Goal: Transaction & Acquisition: Book appointment/travel/reservation

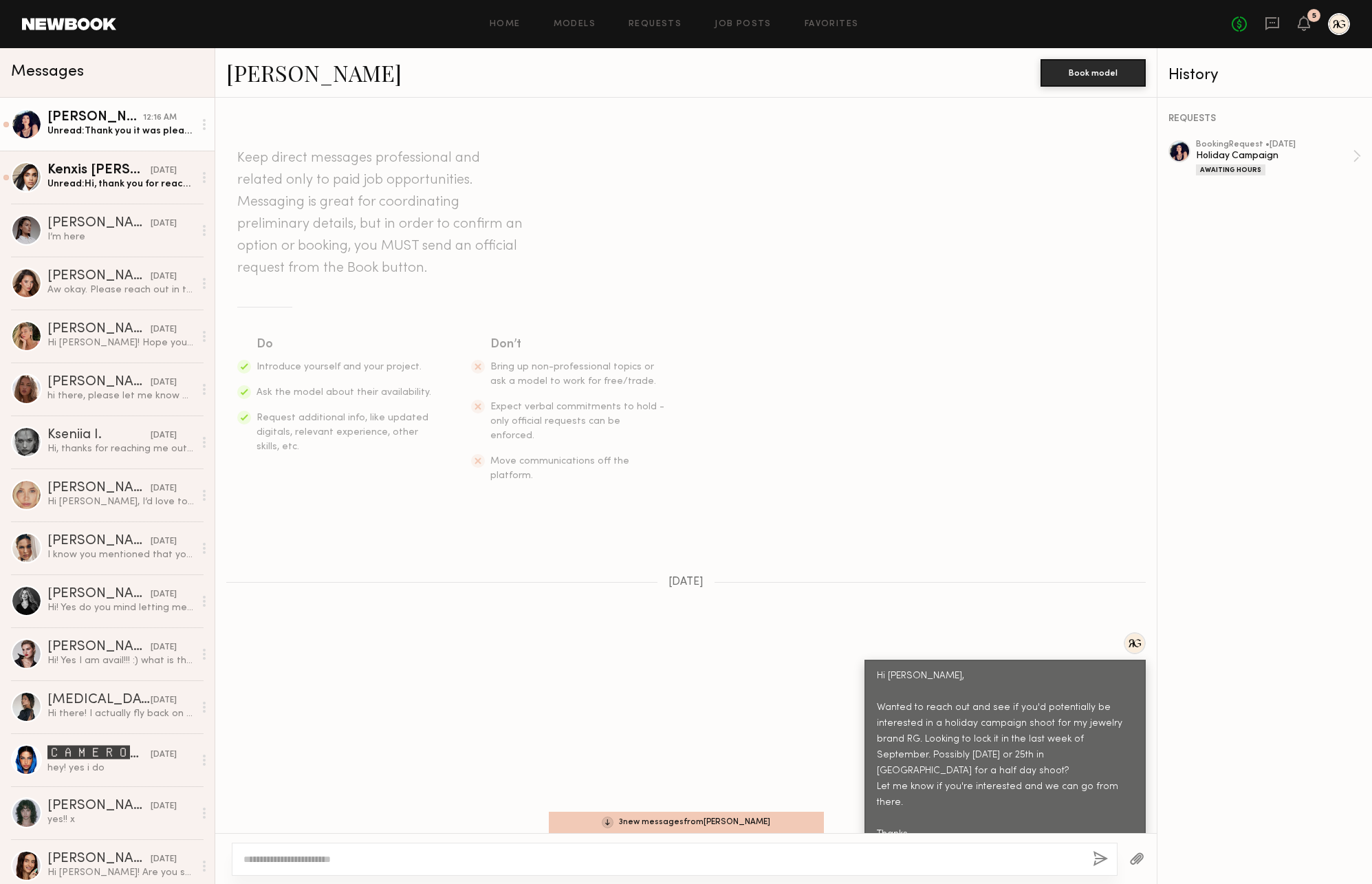
scroll to position [1026, 0]
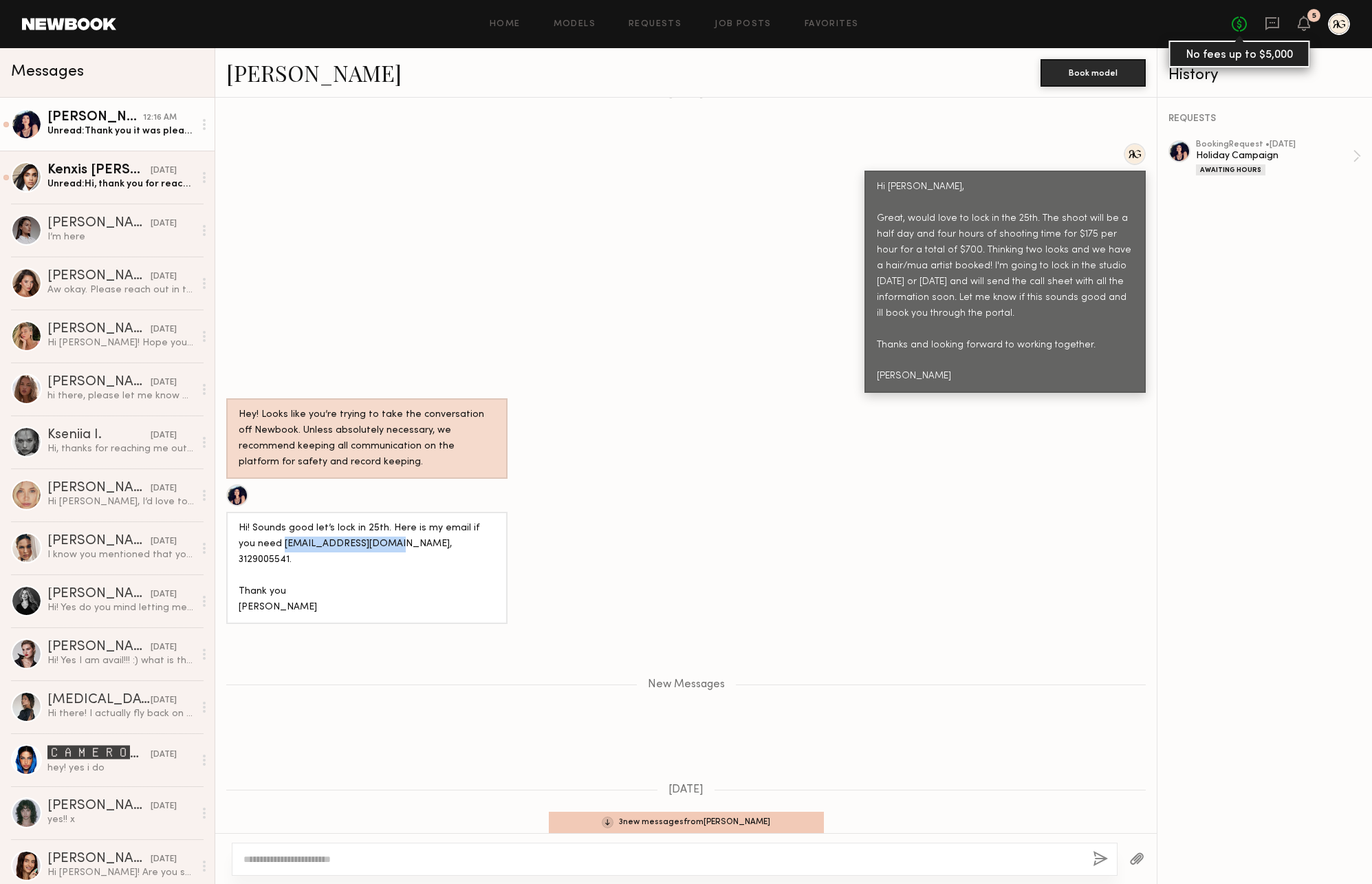
click at [1231, 26] on link "No fees up to $5,000" at bounding box center [1239, 24] width 15 height 15
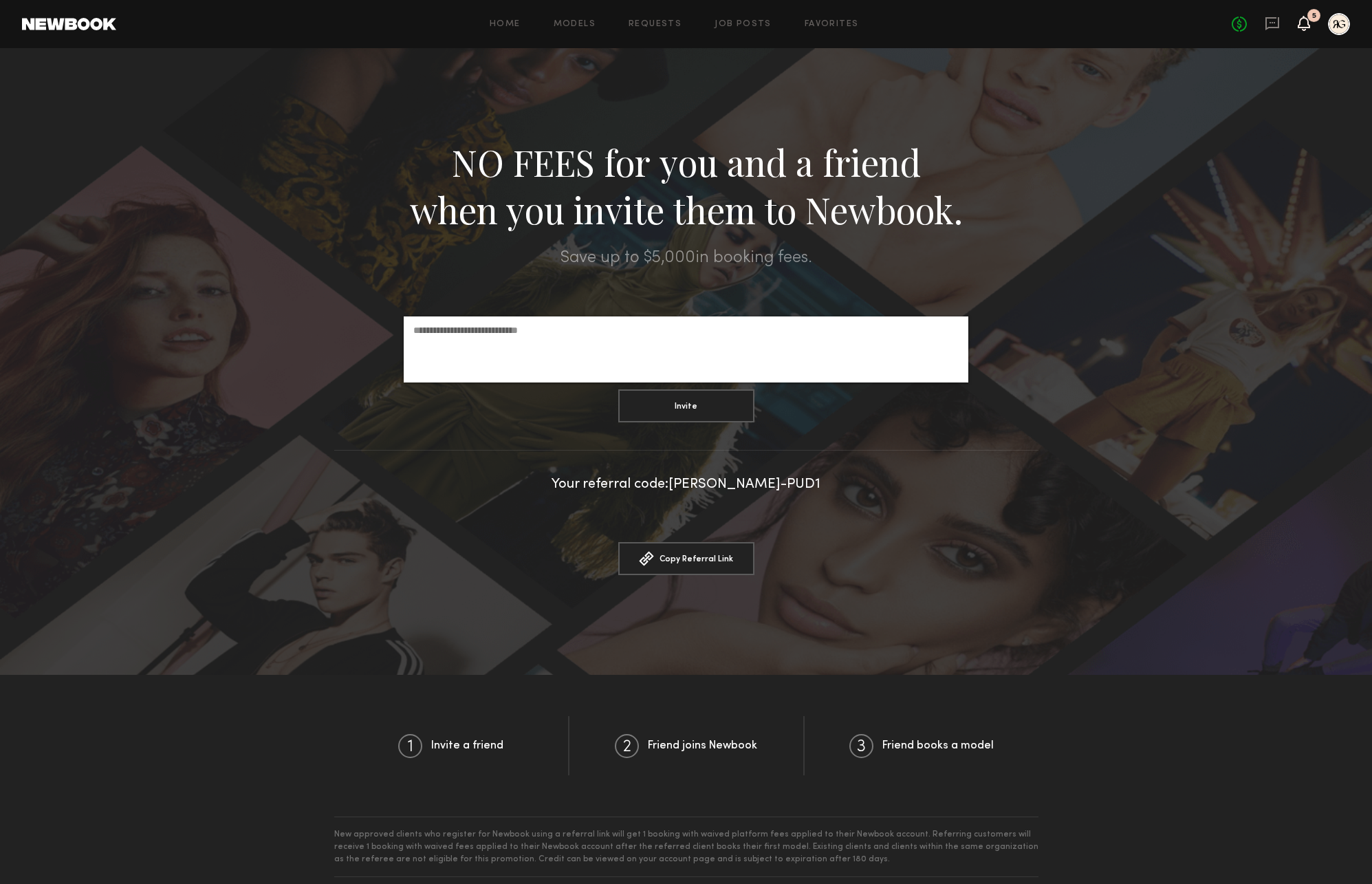
click at [1304, 23] on icon at bounding box center [1304, 23] width 11 height 10
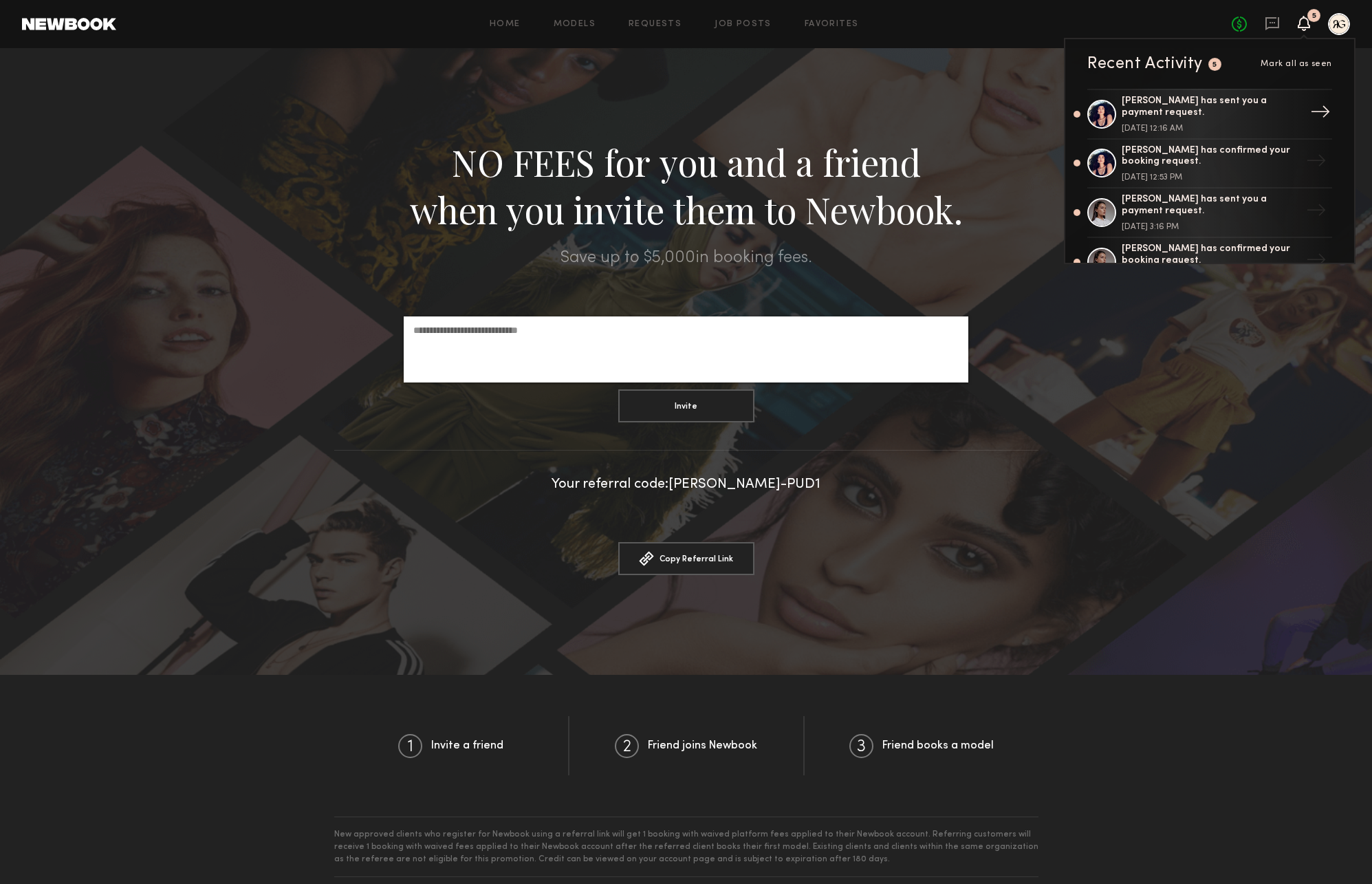
click at [1248, 97] on div "[PERSON_NAME] has sent you a payment request." at bounding box center [1211, 108] width 179 height 23
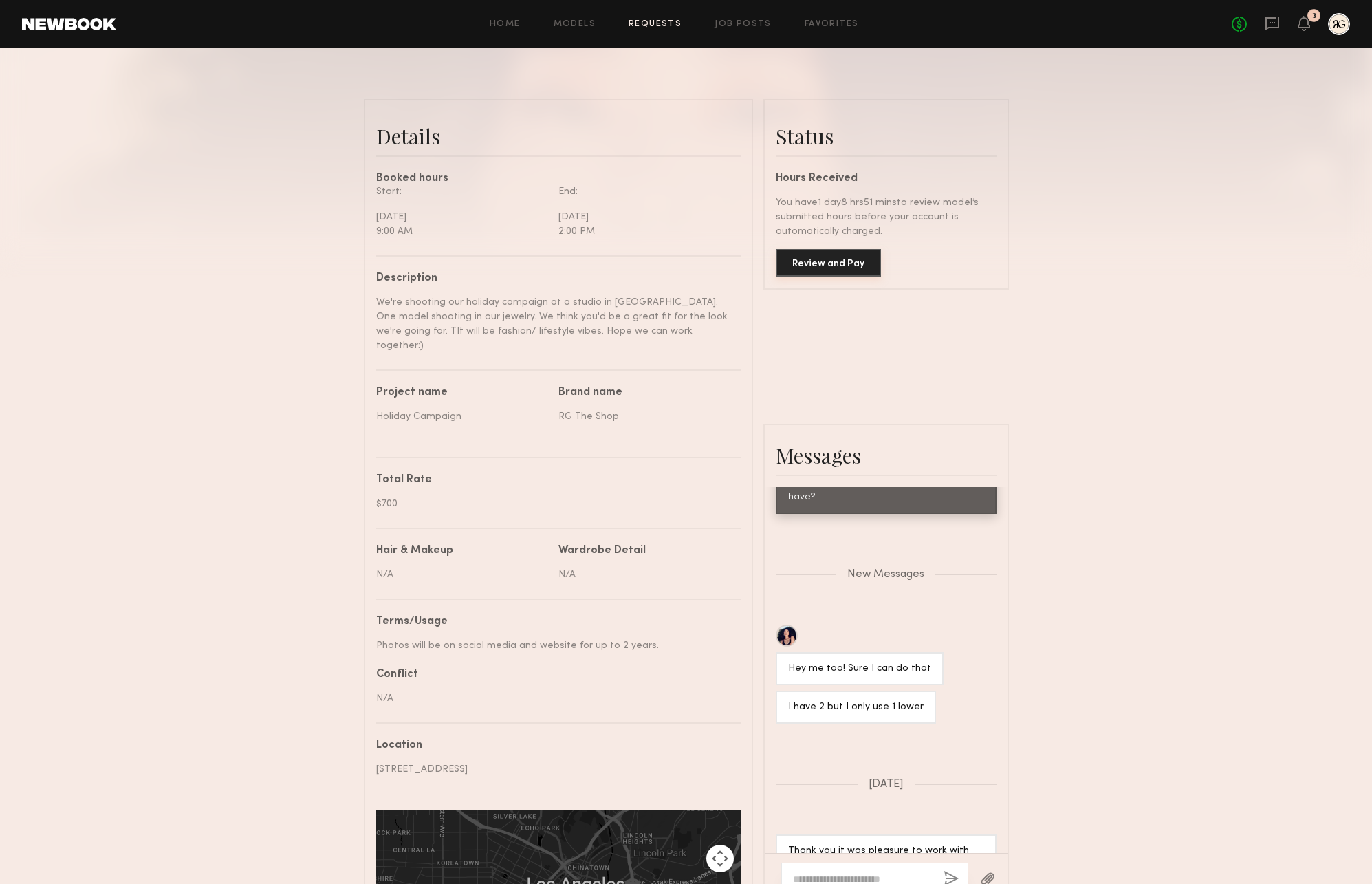
scroll to position [302, 0]
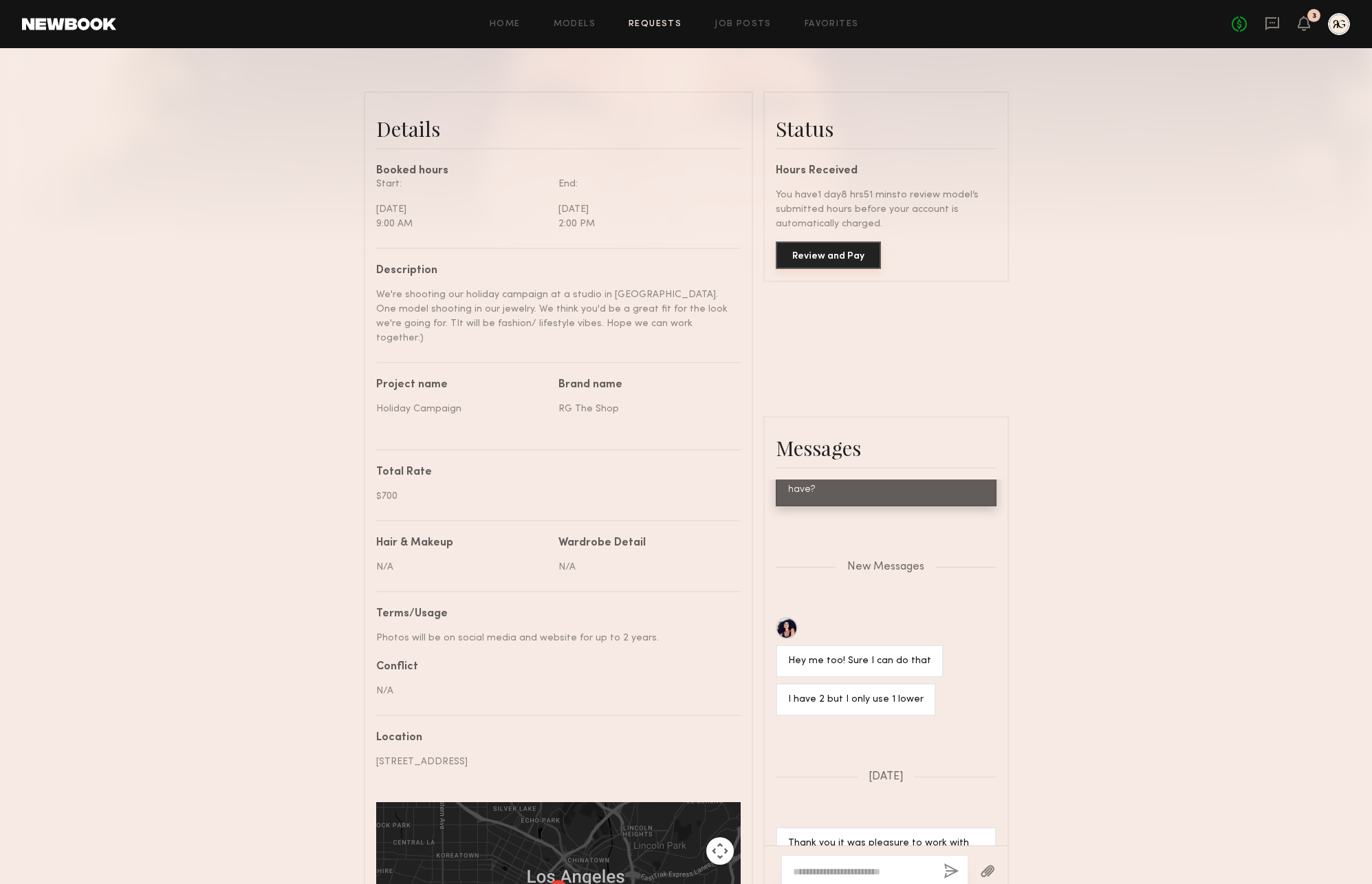
click at [815, 252] on button "Review and Pay" at bounding box center [828, 255] width 106 height 28
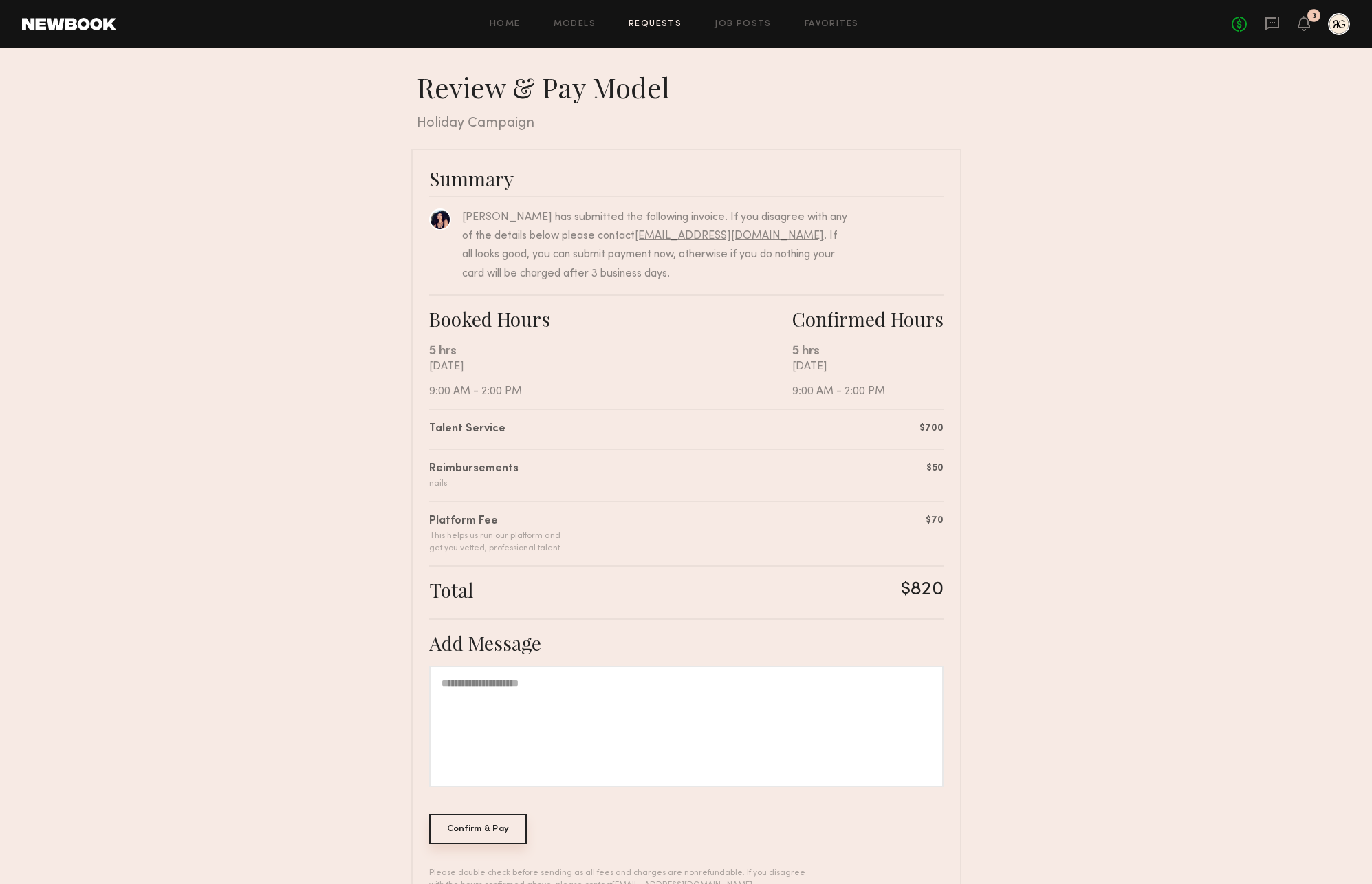
click at [466, 826] on div "Confirm & Pay" at bounding box center [478, 829] width 99 height 30
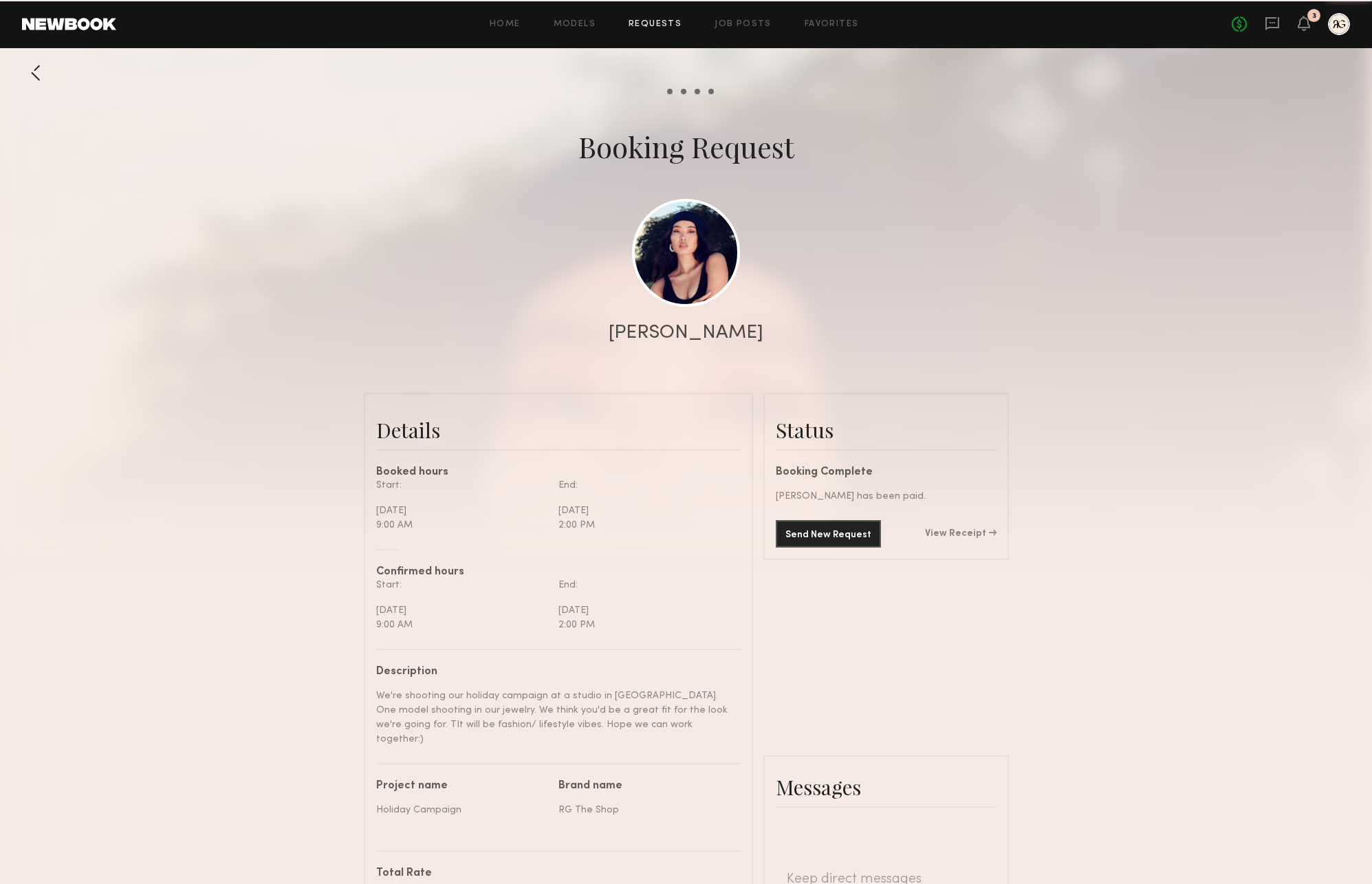
scroll to position [2065, 0]
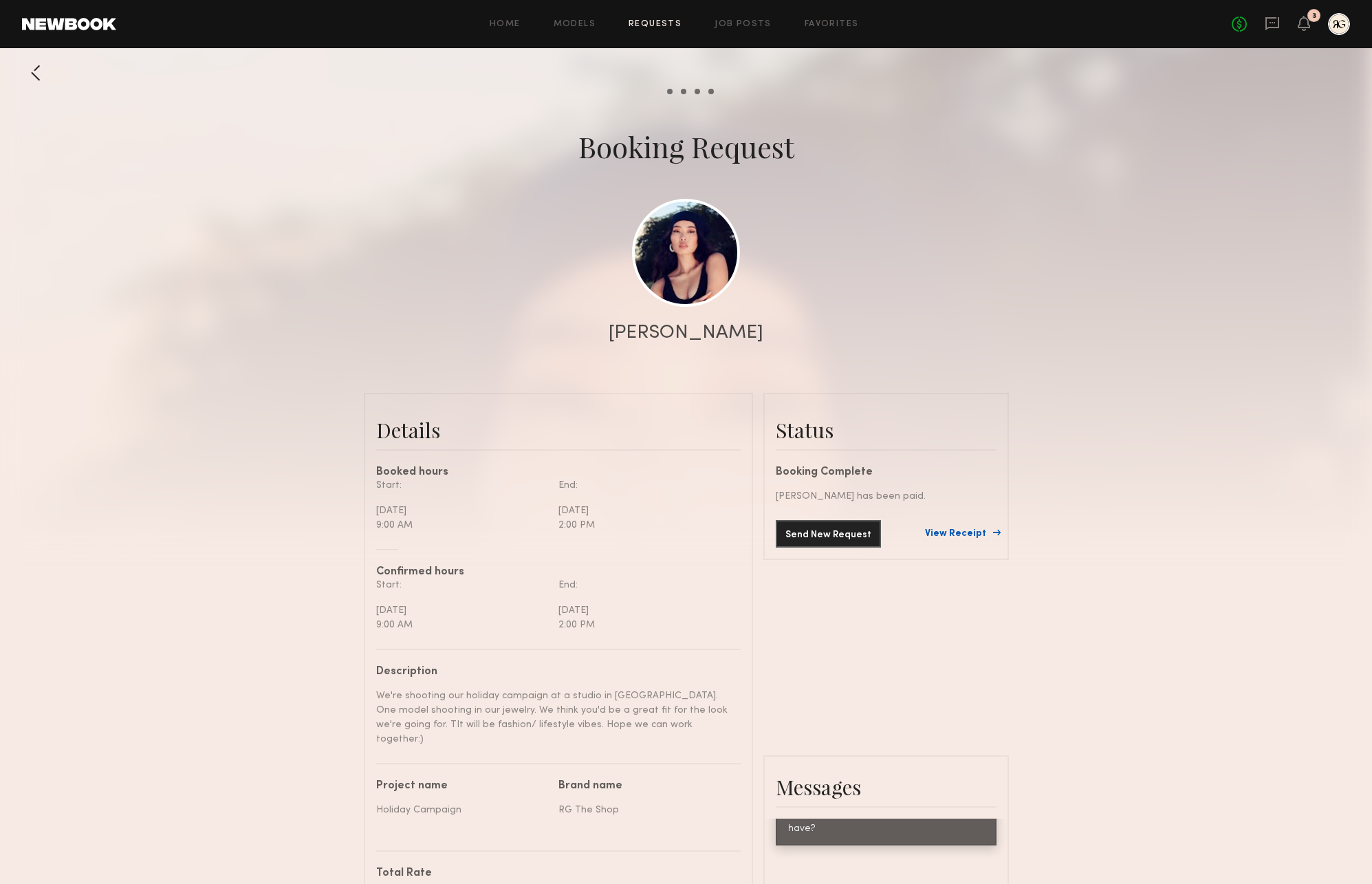
click at [947, 536] on link "View Receipt" at bounding box center [961, 534] width 72 height 10
